Goal: Check status: Check status

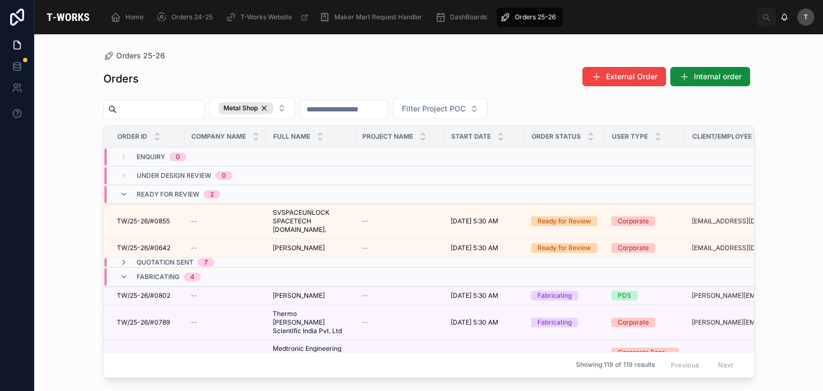
scroll to position [54, 0]
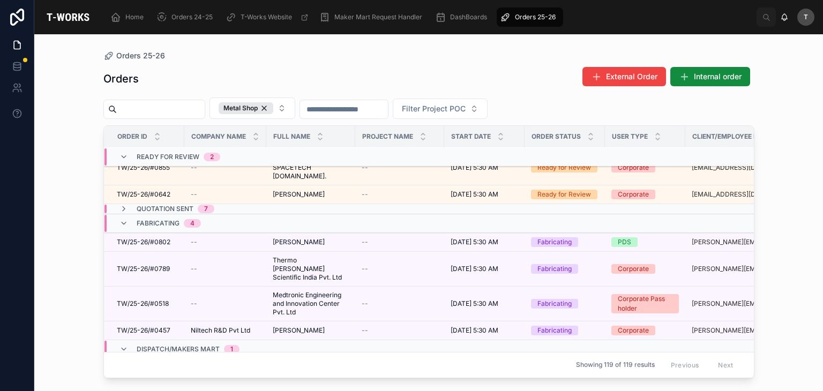
click at [196, 205] on div "Quotation Sent 7" at bounding box center [176, 209] width 78 height 9
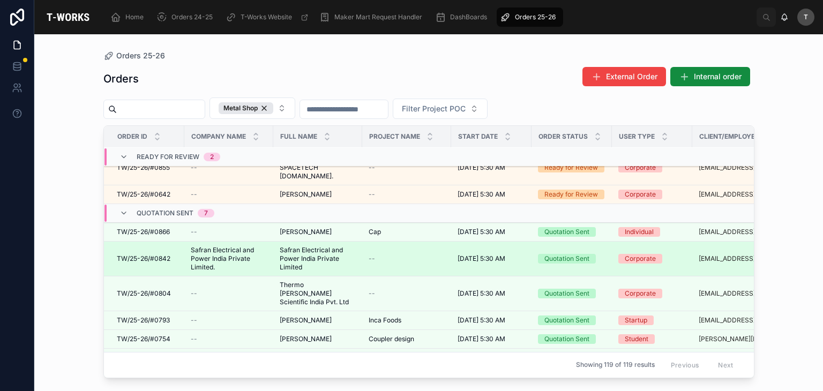
click at [223, 246] on span "Safran Electrical and Power India Private Limited." at bounding box center [229, 259] width 76 height 26
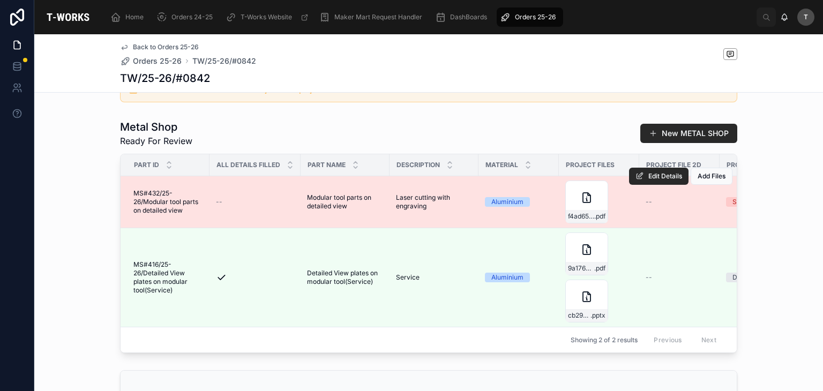
scroll to position [268, 0]
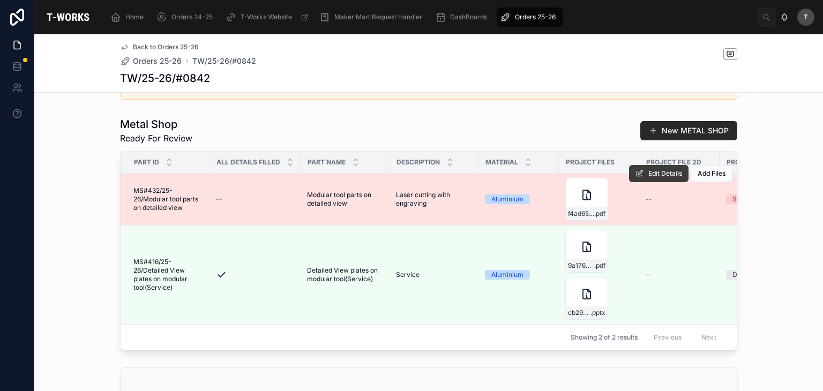
click at [664, 178] on span "Edit Details" at bounding box center [665, 173] width 34 height 9
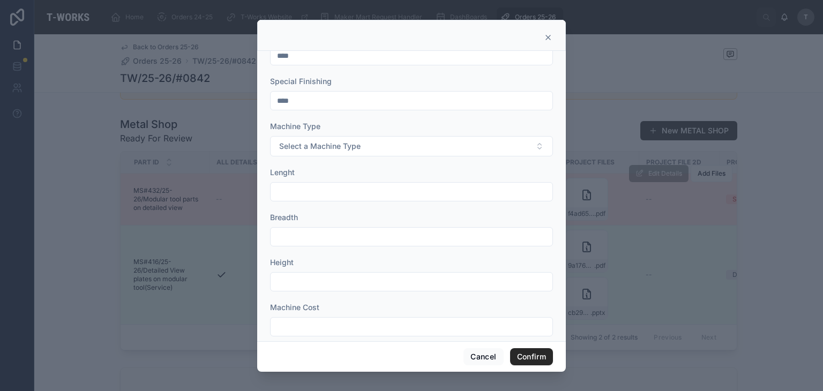
scroll to position [399, 0]
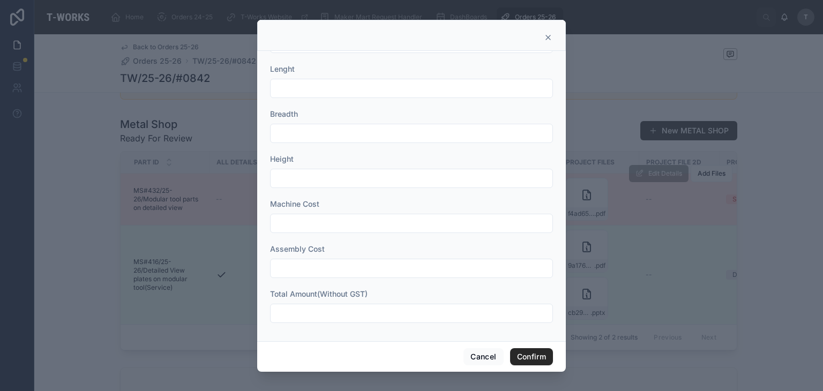
click at [337, 312] on input "text" at bounding box center [412, 313] width 282 height 15
drag, startPoint x: 315, startPoint y: 306, endPoint x: 324, endPoint y: 320, distance: 15.9
click at [315, 306] on input "*" at bounding box center [412, 313] width 282 height 15
type input "*****"
click at [536, 356] on button "Confirm" at bounding box center [531, 356] width 43 height 17
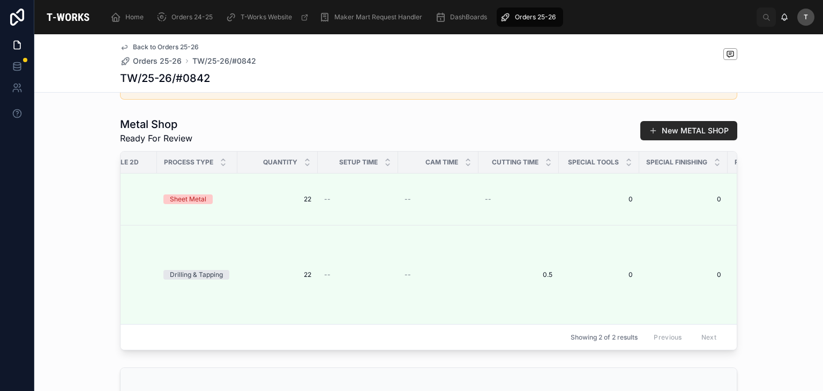
scroll to position [0, 0]
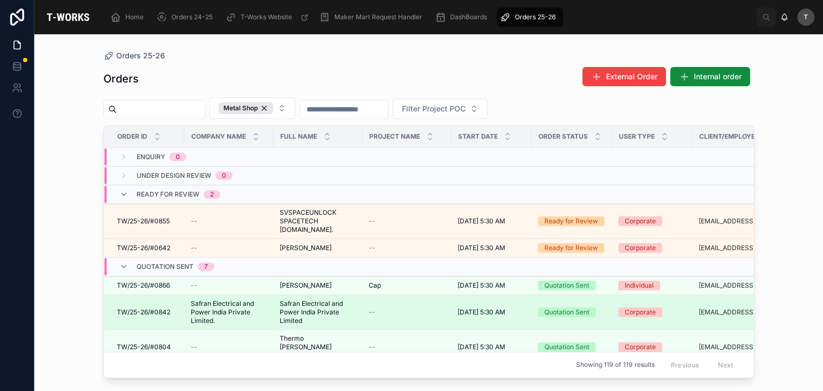
click at [310, 301] on span "Safran Electrical and Power India Private Limited" at bounding box center [318, 313] width 76 height 26
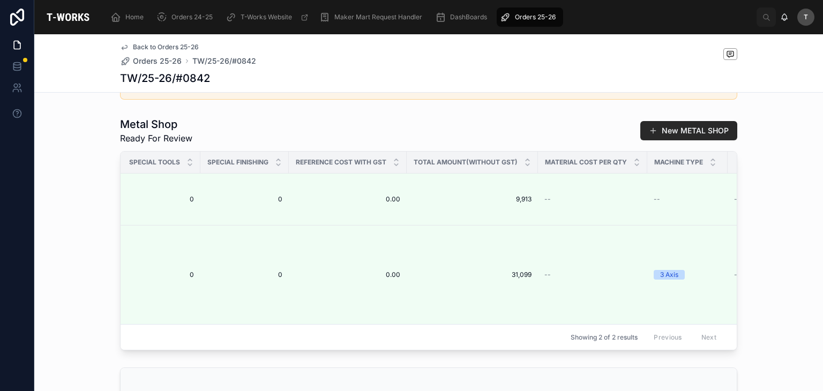
scroll to position [0, 1003]
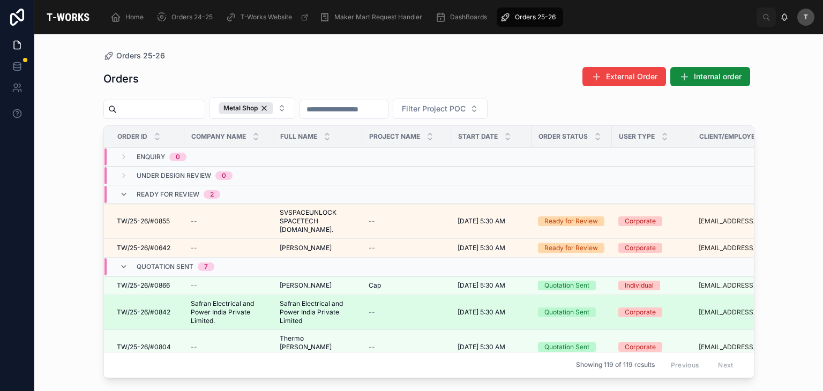
click at [311, 305] on span "Safran Electrical and Power India Private Limited" at bounding box center [318, 313] width 76 height 26
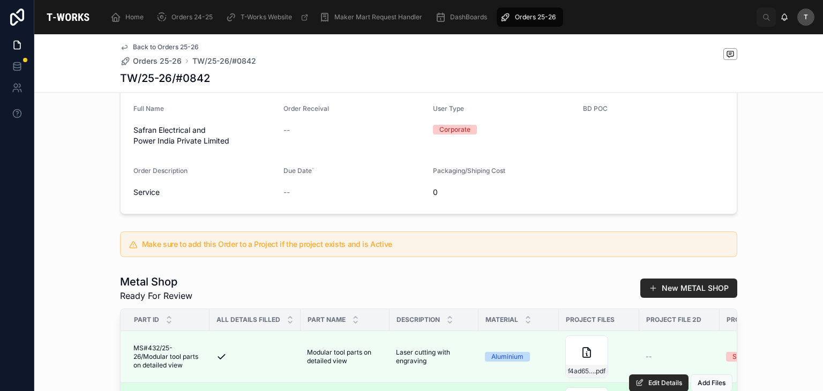
scroll to position [107, 0]
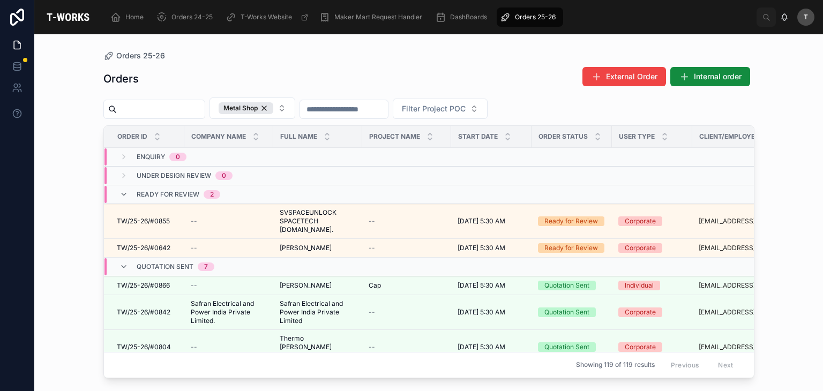
click at [270, 71] on div "Orders External Order Internal order" at bounding box center [428, 78] width 651 height 25
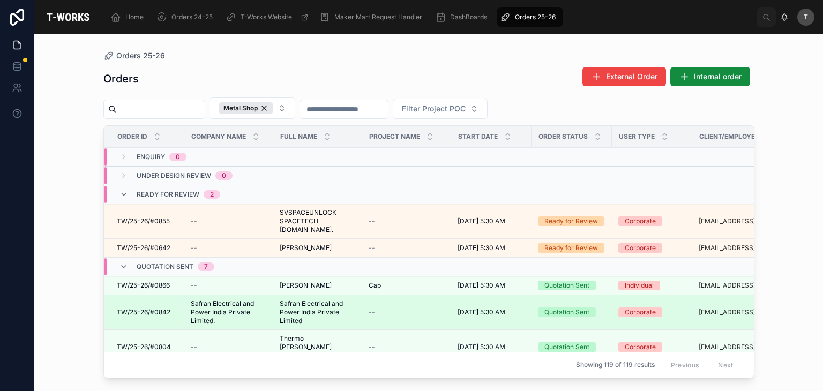
click at [228, 301] on span "Safran Electrical and Power India Private Limited." at bounding box center [229, 313] width 76 height 26
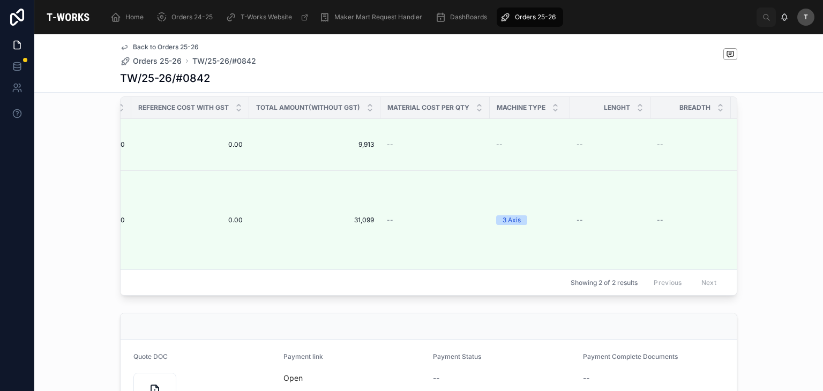
scroll to position [321, 0]
drag, startPoint x: 349, startPoint y: 99, endPoint x: 278, endPoint y: 63, distance: 80.3
click at [346, 99] on div "Metal Shop Ready For Review New METAL SHOP Part ID All Details Filled Part Name…" at bounding box center [428, 180] width 617 height 234
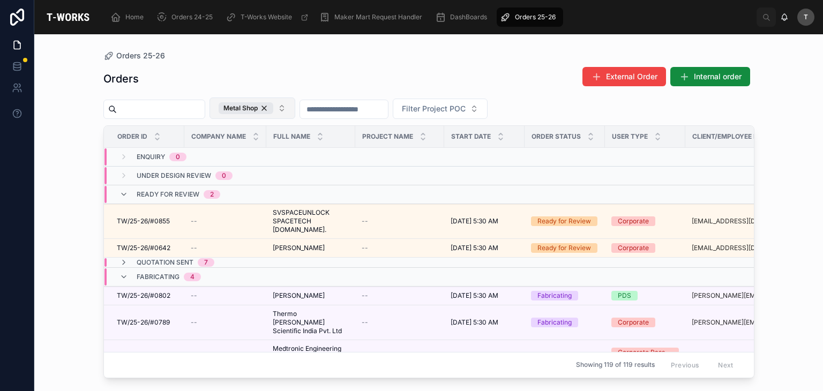
click at [273, 110] on div "Metal Shop" at bounding box center [246, 108] width 55 height 12
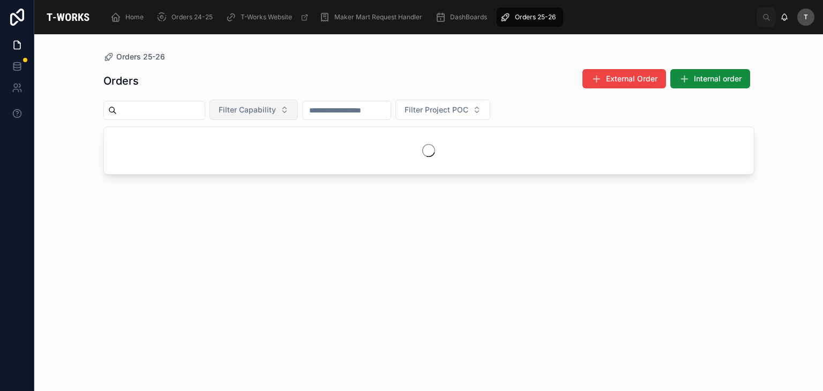
click at [276, 110] on span "Filter Capability" at bounding box center [247, 109] width 57 height 11
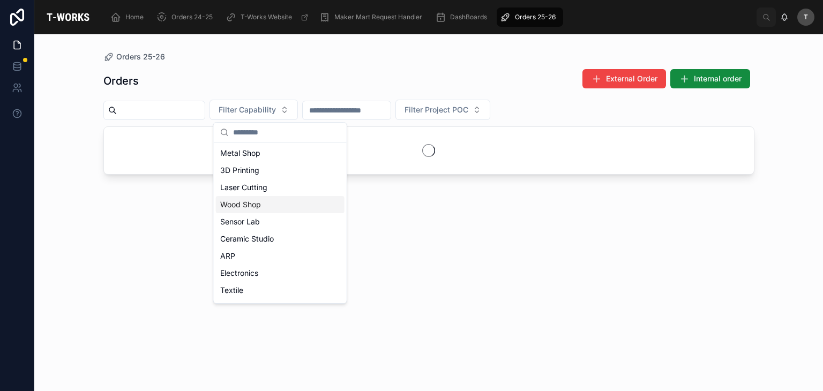
click at [257, 211] on div "Wood Shop" at bounding box center [280, 204] width 129 height 17
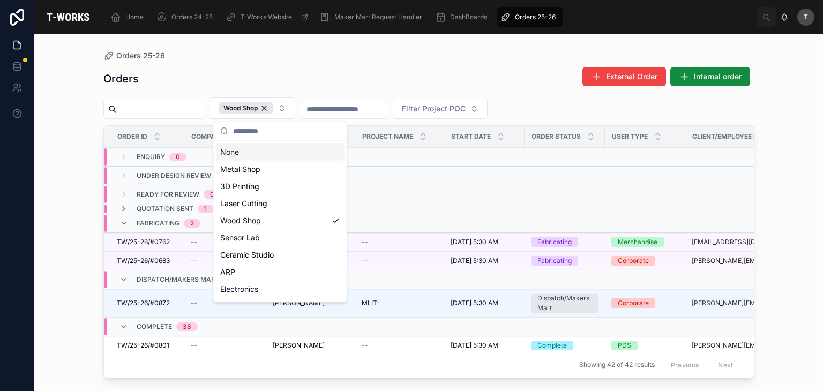
click at [268, 73] on div "Orders External Order Internal order" at bounding box center [428, 78] width 651 height 25
